Goal: Information Seeking & Learning: Learn about a topic

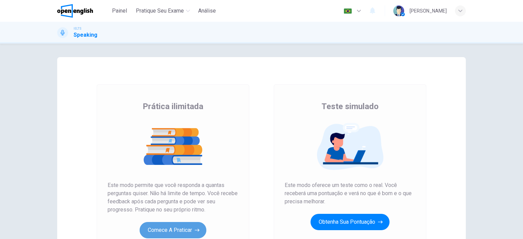
click at [201, 224] on button "Comece a praticar" at bounding box center [173, 230] width 67 height 16
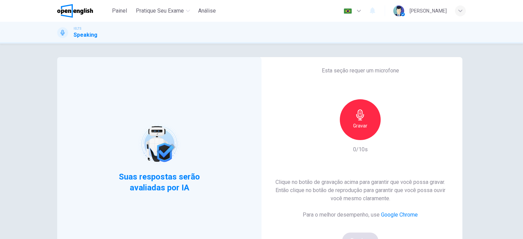
click at [361, 125] on h6 "Gravar" at bounding box center [360, 126] width 14 height 8
click at [361, 125] on h6 "Parar" at bounding box center [360, 126] width 12 height 8
click at [392, 135] on icon "button" at bounding box center [391, 134] width 7 height 7
click at [354, 233] on button "Bom!" at bounding box center [360, 241] width 36 height 16
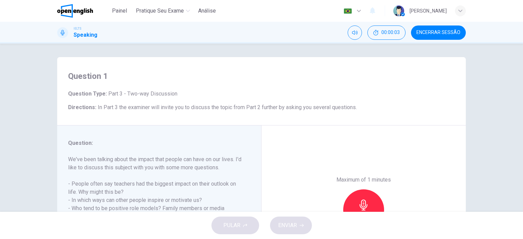
click at [419, 109] on h6 "Directions : In Part 3 the examiner will invite you to discuss the topic from P…" at bounding box center [261, 107] width 387 height 8
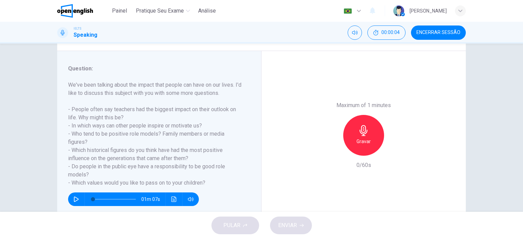
scroll to position [95, 0]
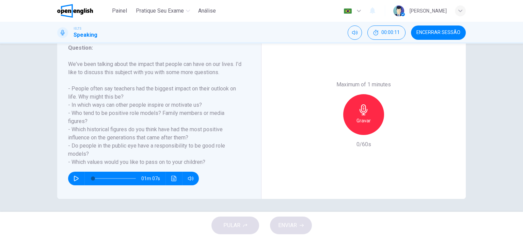
click at [74, 177] on icon "button" at bounding box center [76, 178] width 5 height 5
click at [74, 176] on icon "button" at bounding box center [76, 178] width 5 height 5
click at [71, 180] on button "button" at bounding box center [76, 179] width 11 height 14
type input "*"
click at [350, 115] on div "Gravar" at bounding box center [363, 114] width 41 height 41
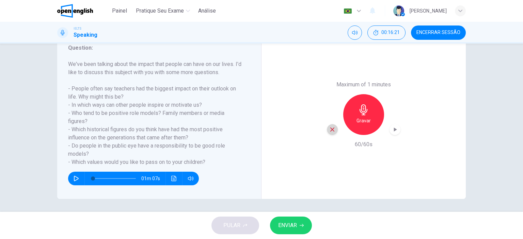
click at [334, 126] on div "button" at bounding box center [332, 129] width 11 height 11
click at [353, 121] on div "Gravar" at bounding box center [363, 114] width 41 height 41
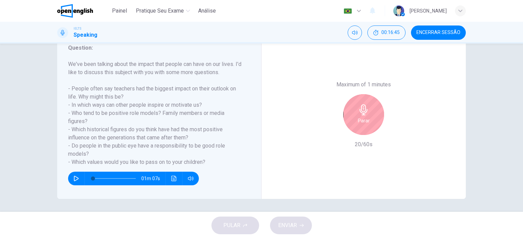
click at [363, 112] on icon "button" at bounding box center [363, 109] width 11 height 11
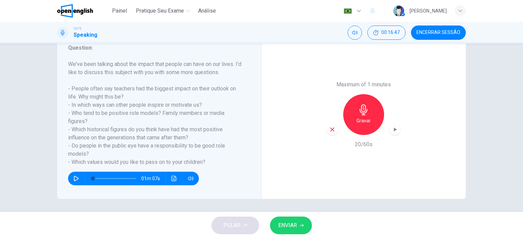
click at [330, 129] on icon "button" at bounding box center [332, 130] width 4 height 4
click at [362, 121] on h6 "Gravar" at bounding box center [363, 121] width 14 height 8
click at [392, 129] on icon "button" at bounding box center [394, 129] width 7 height 7
click at [331, 128] on icon "button" at bounding box center [332, 130] width 6 height 6
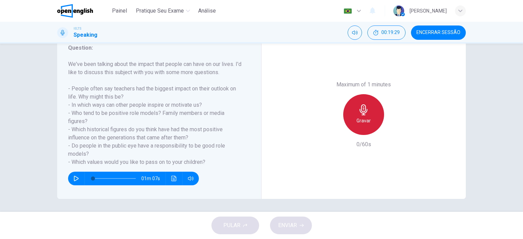
click at [358, 106] on icon "button" at bounding box center [363, 109] width 11 height 11
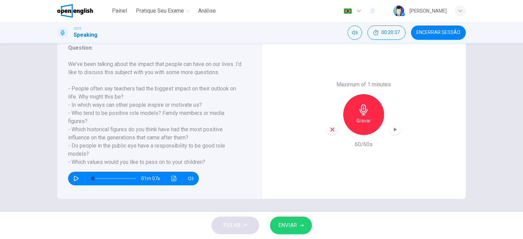
click at [297, 225] on button "ENVIAR" at bounding box center [291, 226] width 42 height 18
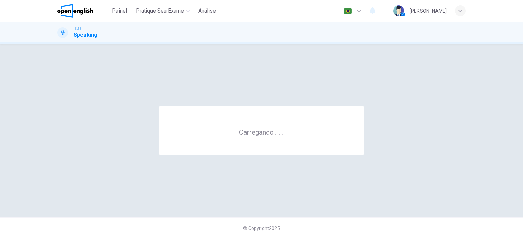
scroll to position [0, 0]
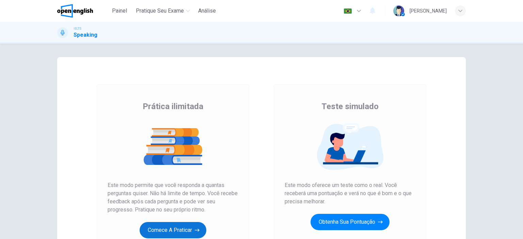
click at [182, 231] on button "Comece a praticar" at bounding box center [173, 230] width 67 height 16
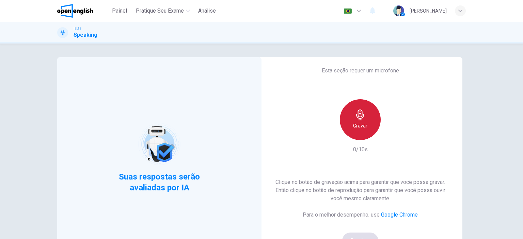
click at [340, 124] on div "Gravar" at bounding box center [360, 119] width 41 height 41
click at [363, 112] on icon "button" at bounding box center [360, 115] width 11 height 11
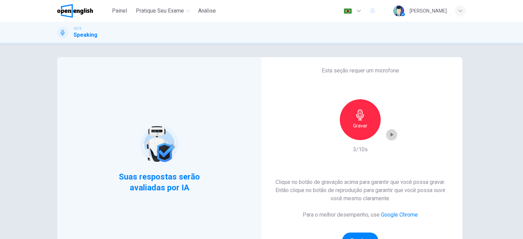
click at [390, 131] on div "button" at bounding box center [391, 134] width 11 height 11
click at [353, 235] on button "Bom!" at bounding box center [360, 241] width 36 height 16
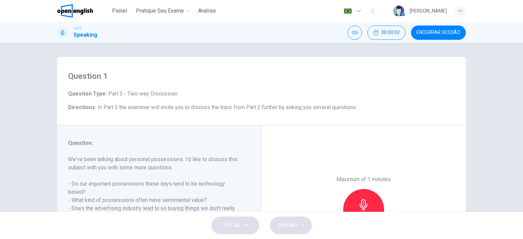
click at [287, 157] on div "Maximum of 1 minutes Gravar 0/60s" at bounding box center [363, 210] width 204 height 168
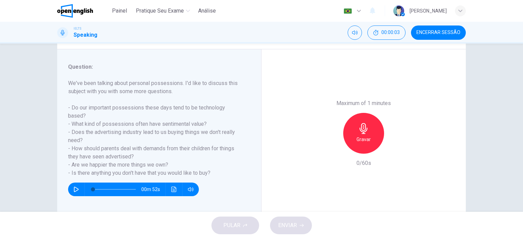
scroll to position [95, 0]
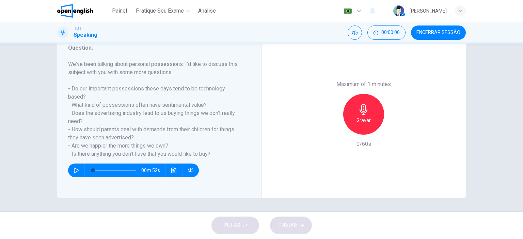
click at [75, 168] on icon "button" at bounding box center [76, 170] width 5 height 5
type input "*"
click at [369, 117] on div "Gravar" at bounding box center [363, 114] width 41 height 41
click at [370, 116] on div "Parar" at bounding box center [363, 114] width 41 height 41
click at [331, 129] on icon "button" at bounding box center [332, 129] width 4 height 4
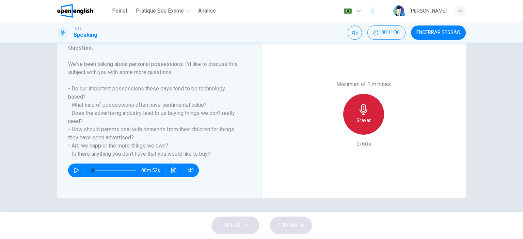
click at [362, 111] on icon "button" at bounding box center [363, 109] width 8 height 11
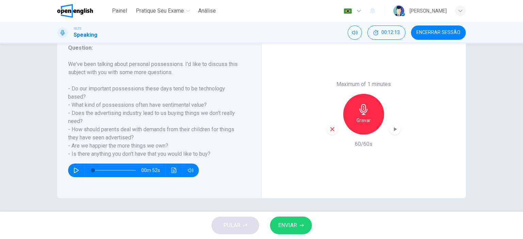
click at [396, 127] on icon "button" at bounding box center [394, 129] width 7 height 7
click at [329, 129] on icon "button" at bounding box center [332, 129] width 6 height 6
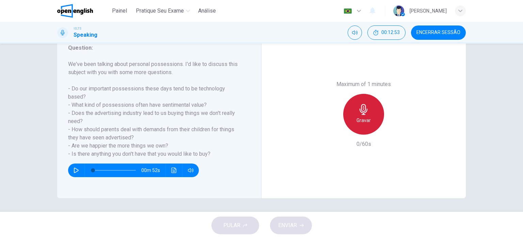
click at [356, 119] on h6 "Gravar" at bounding box center [363, 120] width 14 height 8
click at [358, 119] on h6 "Parar" at bounding box center [364, 120] width 12 height 8
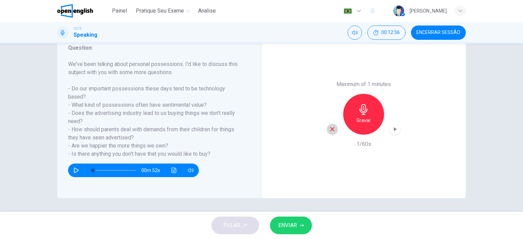
click at [332, 131] on icon "button" at bounding box center [332, 129] width 6 height 6
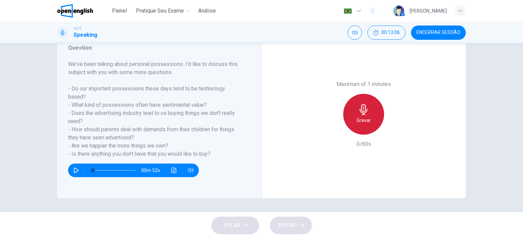
click at [359, 121] on h6 "Gravar" at bounding box center [363, 120] width 14 height 8
click at [351, 117] on div "Parar" at bounding box center [363, 114] width 41 height 41
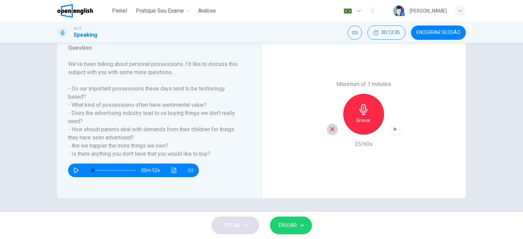
click at [329, 129] on icon "button" at bounding box center [332, 129] width 6 height 6
click at [350, 119] on div "Gravar" at bounding box center [363, 114] width 41 height 41
click at [301, 225] on icon "button" at bounding box center [302, 226] width 4 height 4
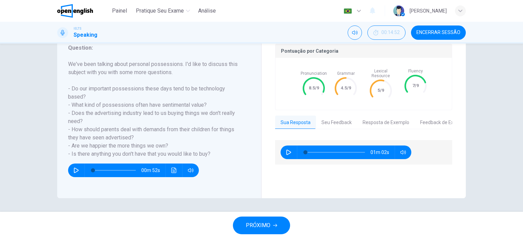
click at [445, 35] on button "Encerrar Sessão" at bounding box center [438, 33] width 55 height 14
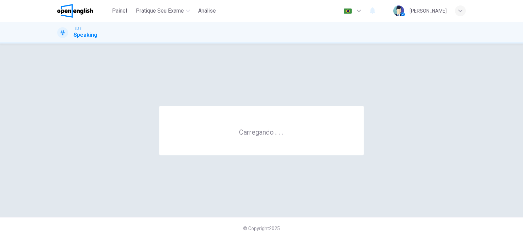
scroll to position [0, 0]
